Goal: Communication & Community: Answer question/provide support

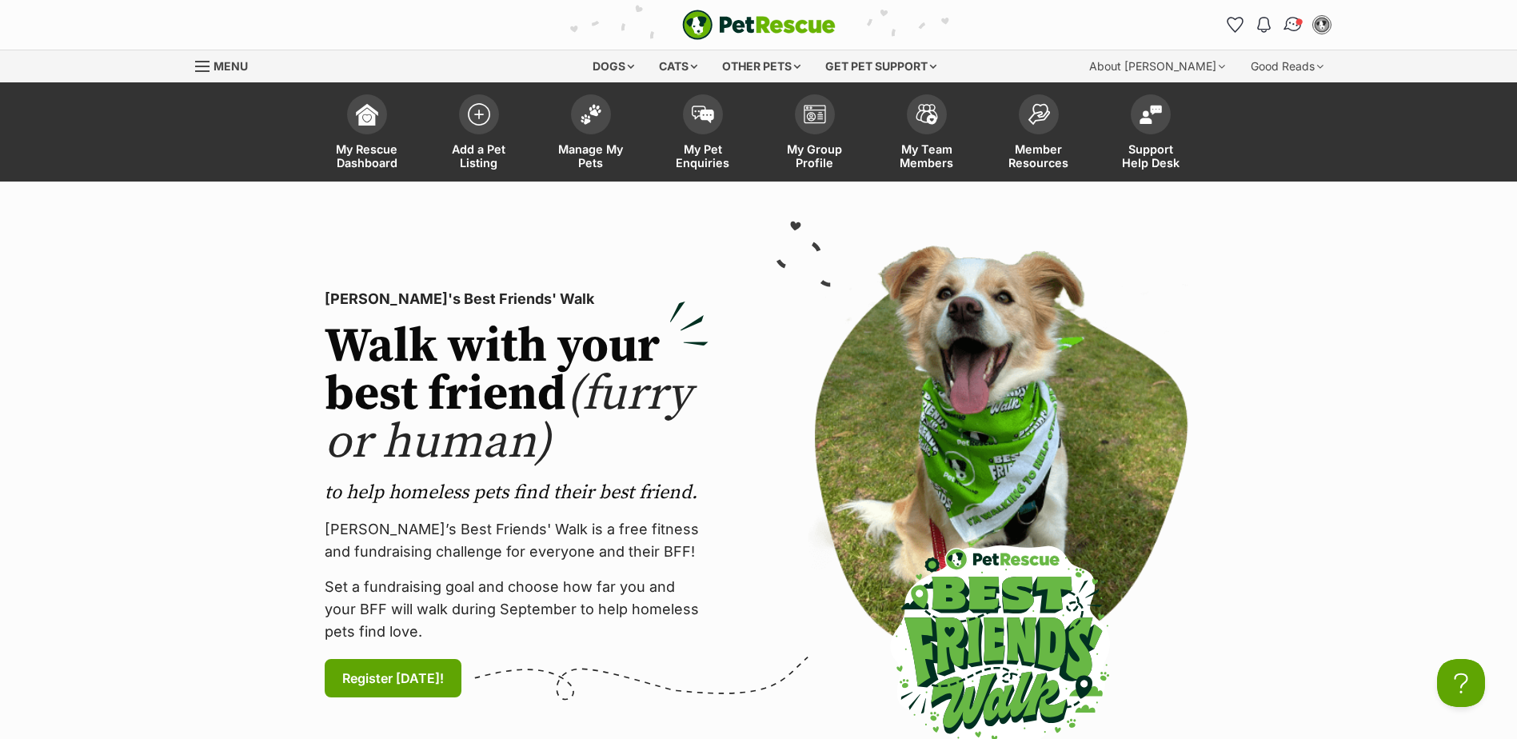
click at [1286, 24] on img "Conversations" at bounding box center [1293, 24] width 22 height 21
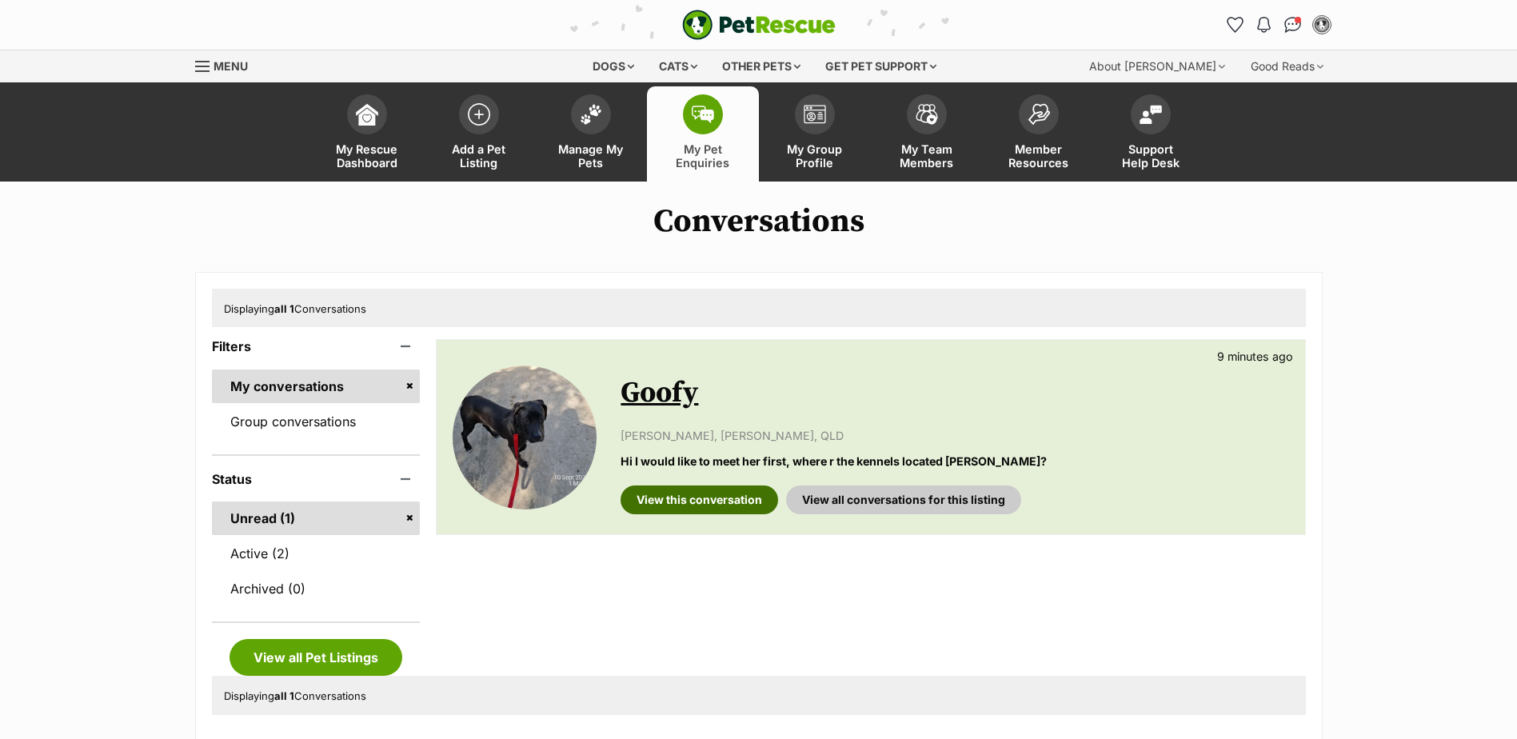
click at [686, 497] on link "View this conversation" at bounding box center [698, 499] width 157 height 29
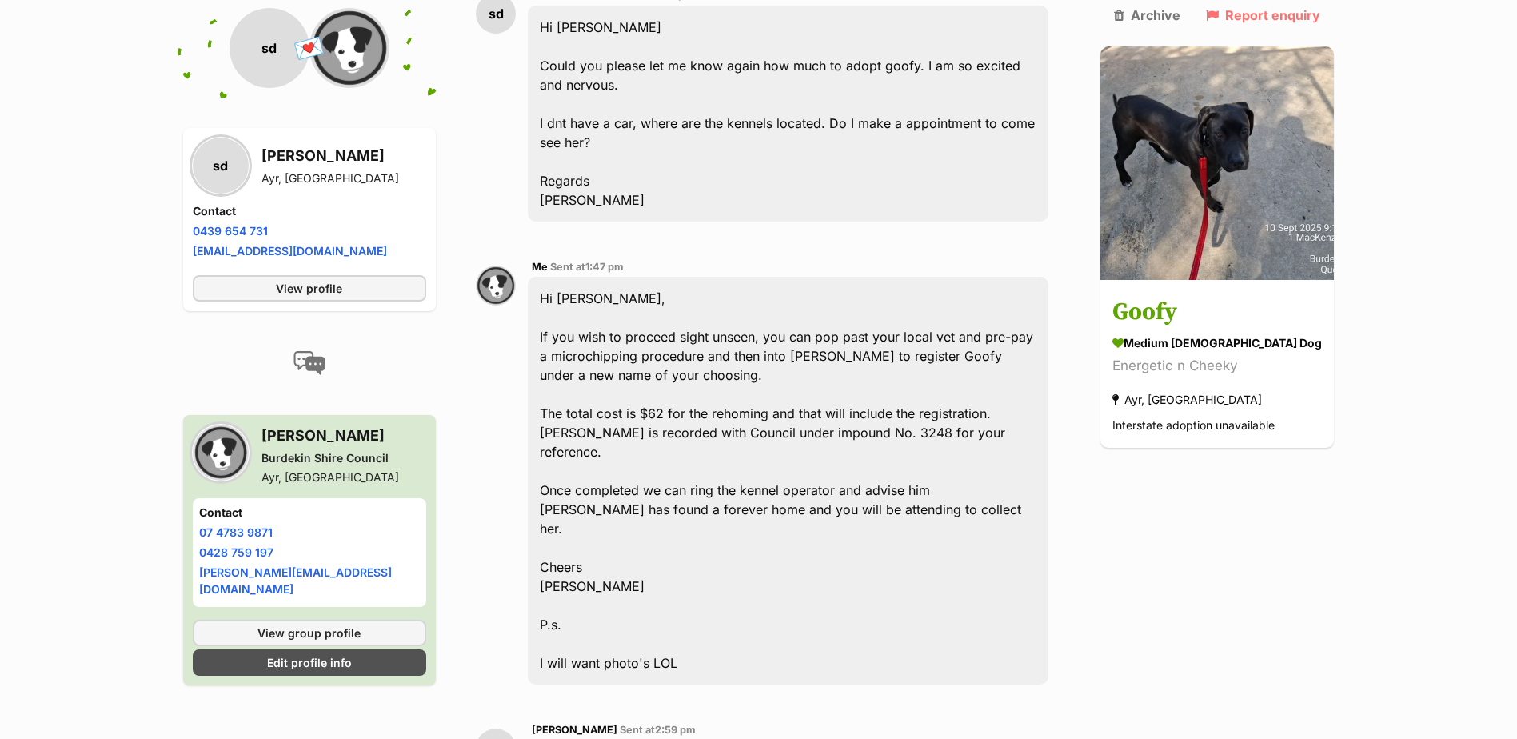
scroll to position [1346, 0]
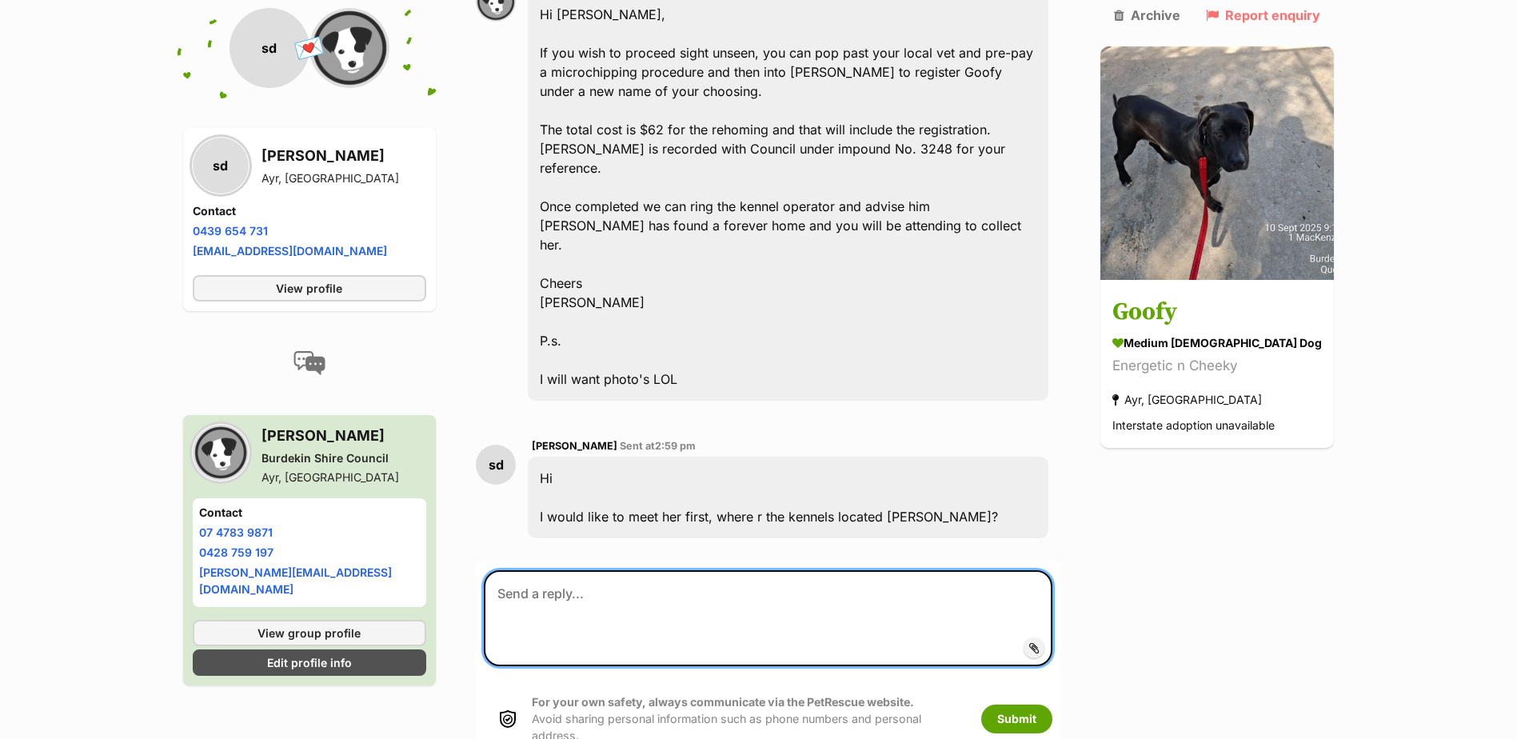
click at [552, 570] on textarea at bounding box center [768, 618] width 568 height 96
paste textarea "[STREET_ADDRESS][PERSON_NAME][PERSON_NAME]"
drag, startPoint x: 827, startPoint y: 475, endPoint x: 883, endPoint y: 469, distance: 56.2
click at [883, 570] on textarea "I agree. The kennels are [STREET_ADDRESS][PERSON_NAME][PERSON_NAME]" at bounding box center [768, 618] width 568 height 96
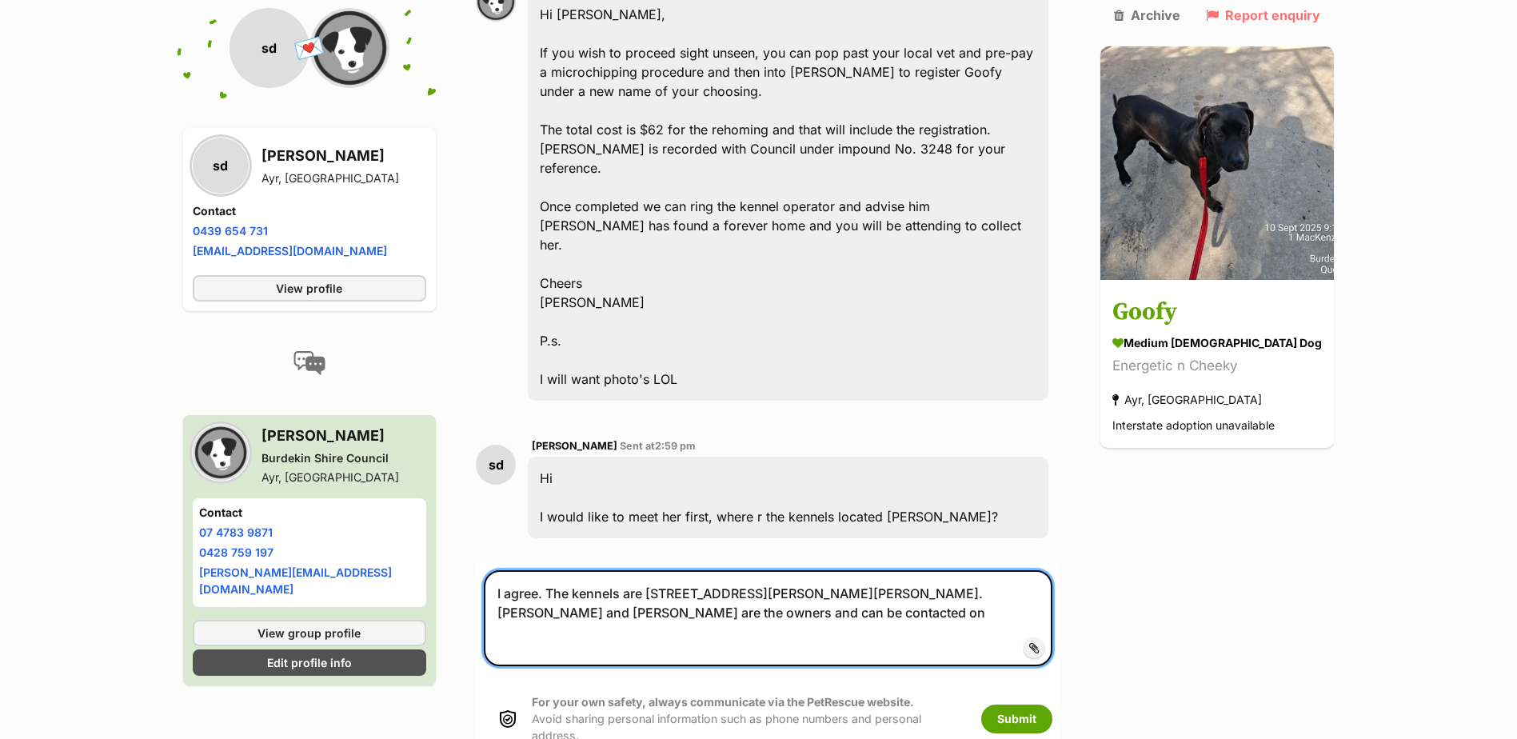
paste textarea "0409 150 134"
click at [514, 570] on textarea "I agree. The kennels are [STREET_ADDRESS][PERSON_NAME][PERSON_NAME]. [PERSON_NA…" at bounding box center [768, 618] width 568 height 96
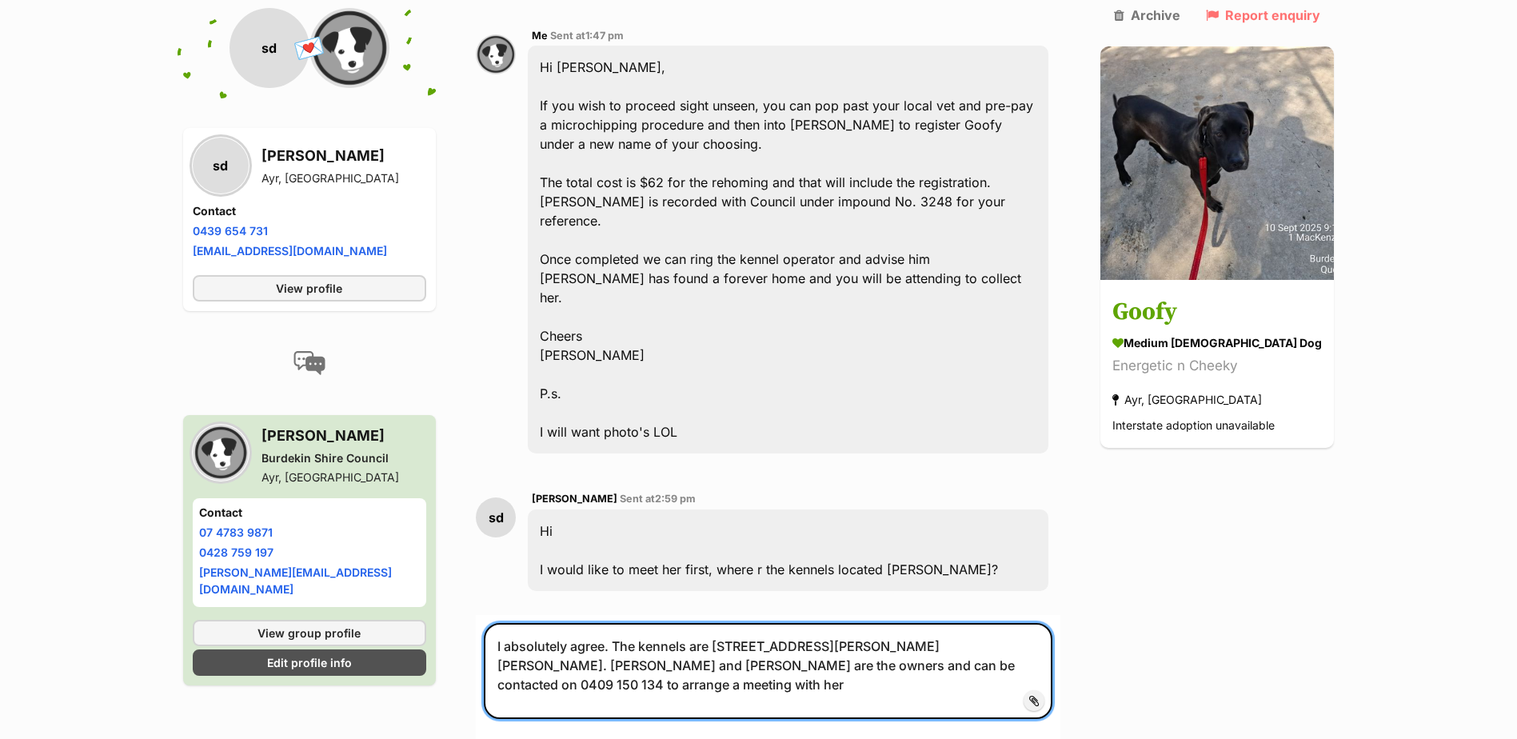
scroll to position [1266, 0]
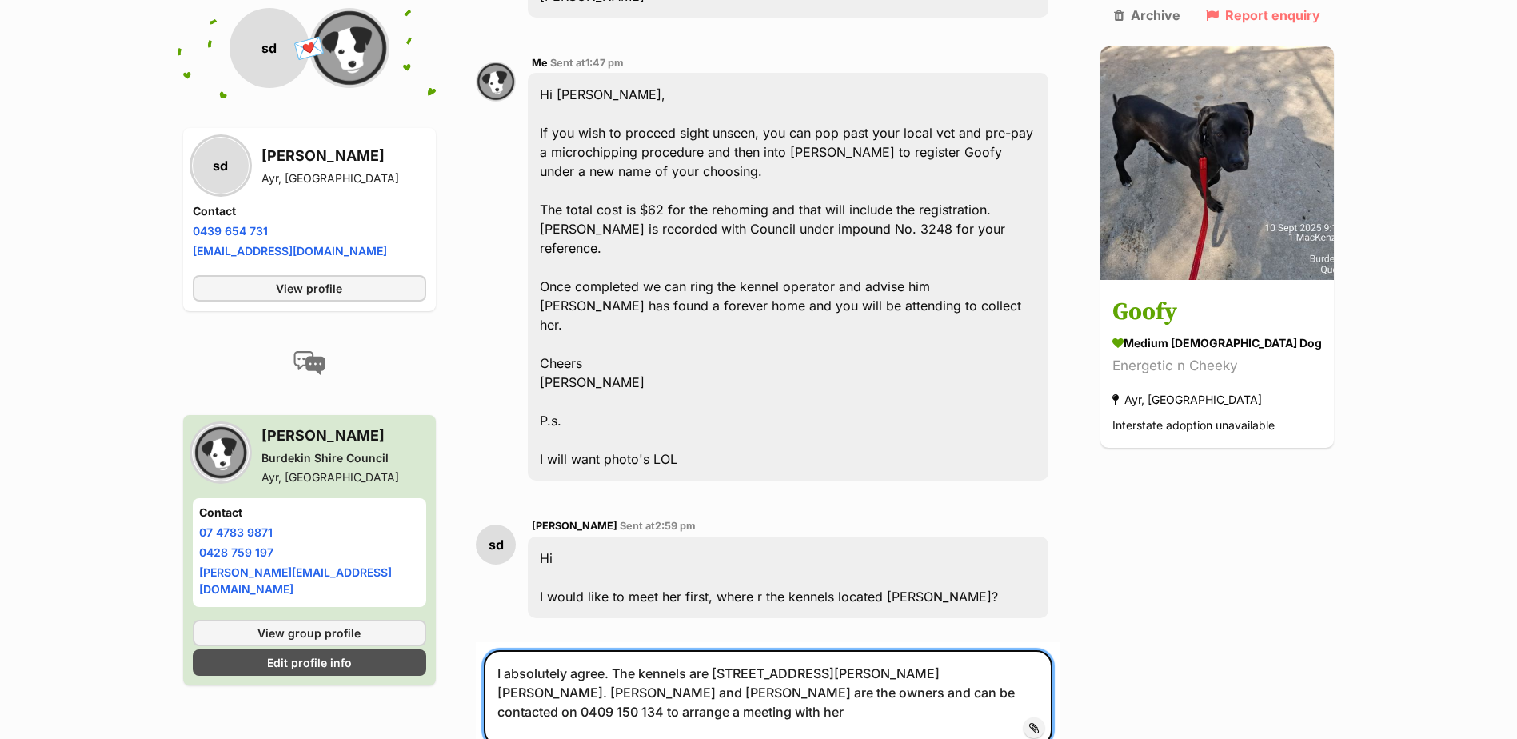
click at [624, 650] on textarea "I absolutely agree. The kennels are [STREET_ADDRESS][PERSON_NAME][PERSON_NAME].…" at bounding box center [768, 698] width 568 height 96
drag, startPoint x: 837, startPoint y: 552, endPoint x: 849, endPoint y: 549, distance: 12.4
click at [840, 650] on textarea "I absolutely agree. Foxtails Park Boarding kennels are [STREET_ADDRESS][PERSON_…" at bounding box center [768, 698] width 568 height 96
click at [581, 650] on textarea "I absolutely agree. Foxtails Park Boarding kennels are located at [STREET_ADDRE…" at bounding box center [768, 698] width 568 height 96
type textarea "I absolutely agree. Foxtails Park Boarding kennels are located at [STREET_ADDRE…"
